Goal: Task Accomplishment & Management: Use online tool/utility

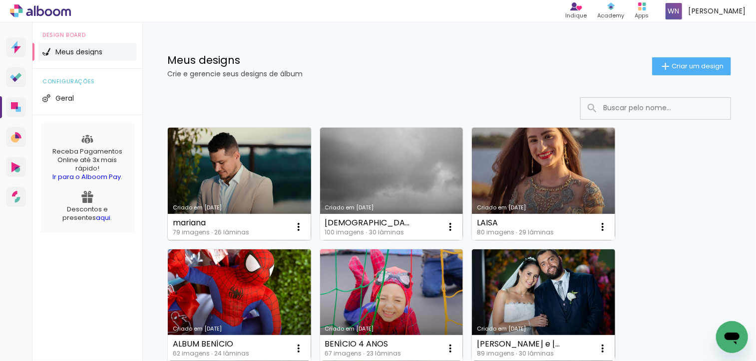
click at [220, 173] on link "Criado em [DATE]" at bounding box center [239, 184] width 143 height 113
click at [0, 0] on neon-animated-pages "Confirmar Cancelar" at bounding box center [0, 0] width 0 height 0
